Goal: Obtain resource: Download file/media

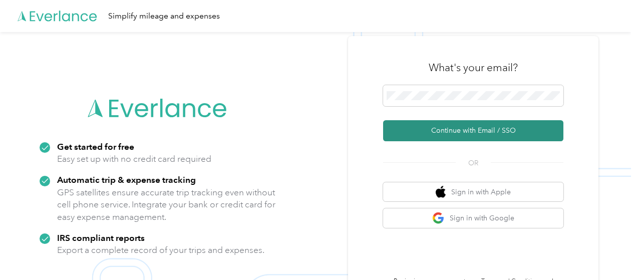
click at [436, 129] on button "Continue with Email / SSO" at bounding box center [473, 130] width 180 height 21
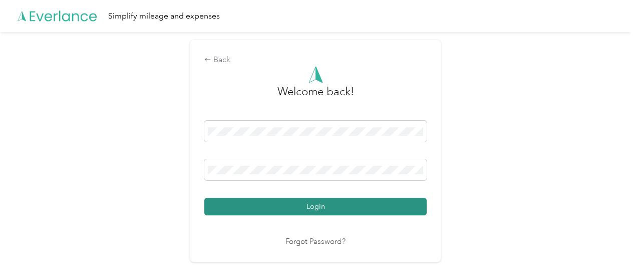
click at [264, 208] on button "Login" at bounding box center [315, 207] width 222 height 18
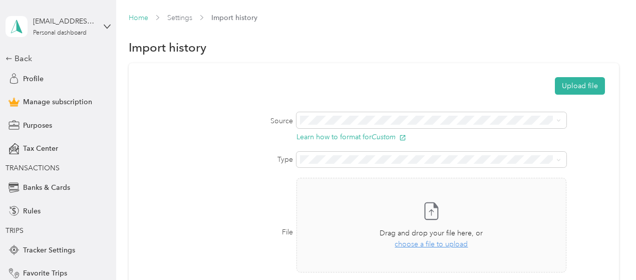
click at [144, 16] on link "Home" at bounding box center [139, 18] width 20 height 9
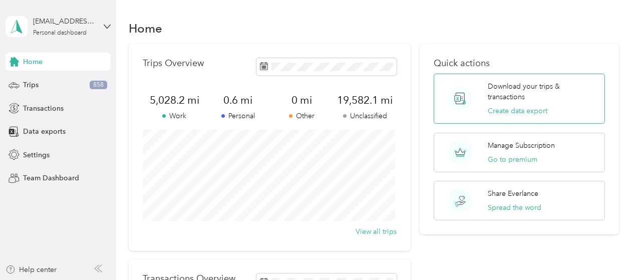
click at [516, 87] on p "Download your trips & transactions" at bounding box center [542, 91] width 109 height 21
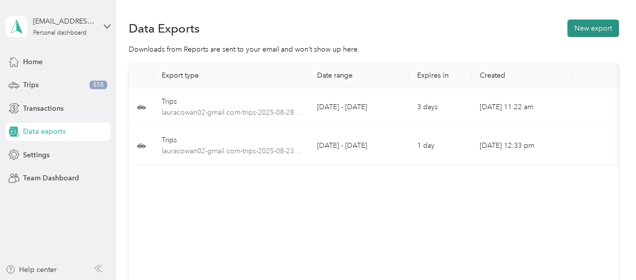
click at [603, 24] on button "New export" at bounding box center [593, 29] width 52 height 18
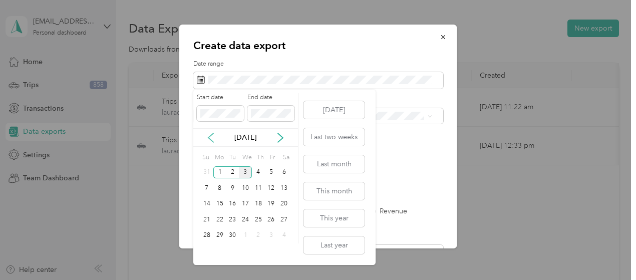
click at [209, 139] on icon at bounding box center [211, 138] width 10 height 10
click at [284, 236] on div "30" at bounding box center [283, 235] width 13 height 13
click at [370, 149] on div "Start date End date [DATE] Su Mo Tu We Th Fr Sa 27 28 29 30 31 1 2 3 4 5 6 7 8 …" at bounding box center [284, 177] width 182 height 175
click at [279, 136] on icon at bounding box center [280, 138] width 10 height 10
click at [233, 173] on div "2" at bounding box center [232, 172] width 13 height 13
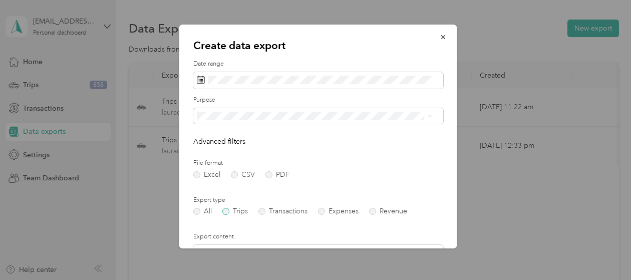
click at [227, 212] on label "Trips" at bounding box center [235, 211] width 26 height 7
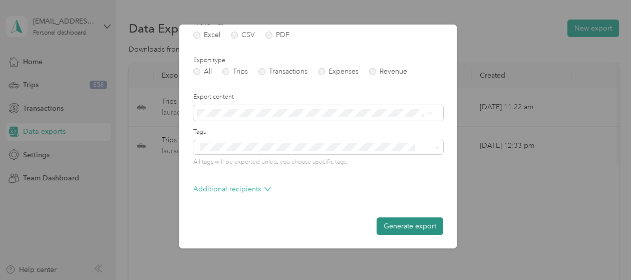
click at [383, 225] on button "Generate export" at bounding box center [409, 226] width 67 height 18
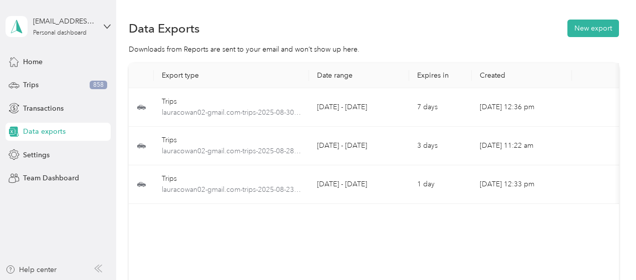
scroll to position [0, 56]
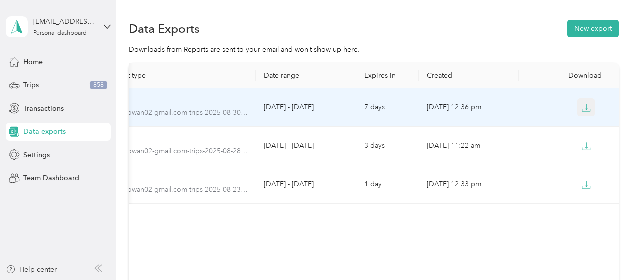
click at [582, 104] on icon "button" at bounding box center [586, 107] width 9 height 9
